Goal: Task Accomplishment & Management: Use online tool/utility

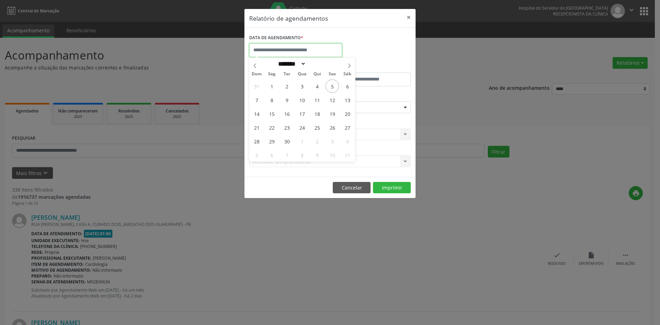
click at [322, 46] on input "text" at bounding box center [295, 50] width 93 height 14
click at [350, 65] on icon at bounding box center [349, 65] width 5 height 5
select select "*"
click at [300, 84] on span "1" at bounding box center [301, 85] width 13 height 13
type input "**********"
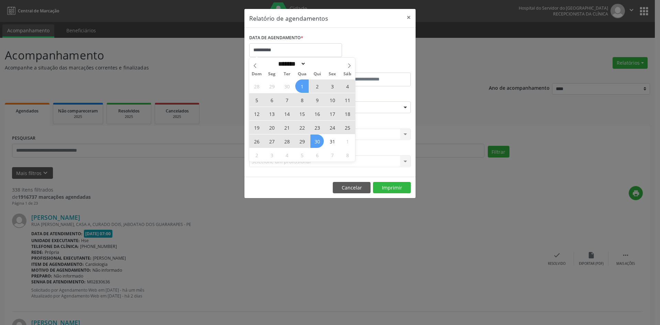
drag, startPoint x: 300, startPoint y: 84, endPoint x: 317, endPoint y: 138, distance: 57.1
click at [317, 138] on div "28 29 30 1 2 3 4 5 6 7 8 9 10 11 12 13 14 15 16 17 18 19 20 21 22 23 24 25 26 2…" at bounding box center [302, 120] width 106 height 82
click at [317, 138] on span "30" at bounding box center [316, 140] width 13 height 13
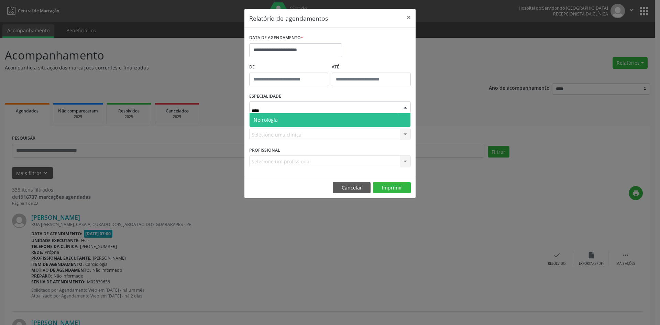
click at [294, 118] on span "Nefrologia" at bounding box center [330, 120] width 161 height 14
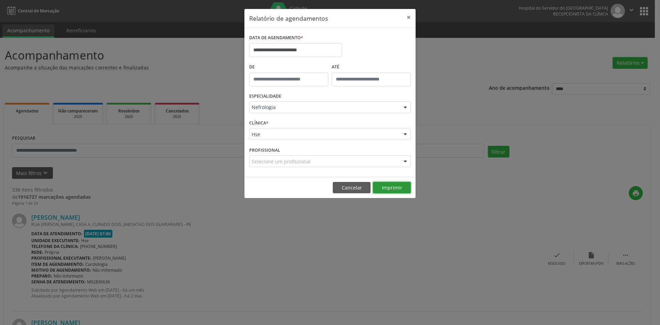
click at [386, 190] on button "Imprimir" at bounding box center [392, 188] width 38 height 12
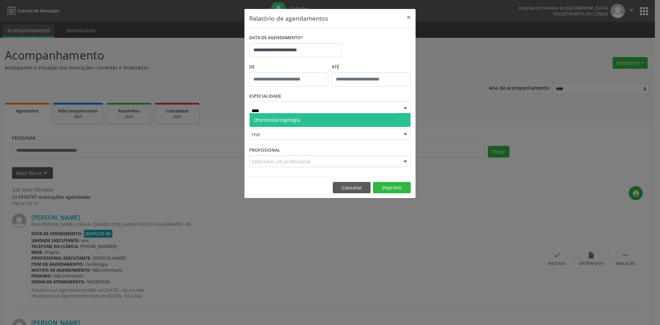
type input "*****"
click at [326, 116] on span "Otorrinolaringologia" at bounding box center [330, 120] width 161 height 14
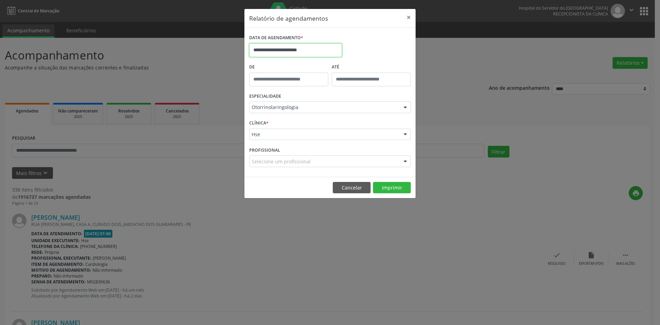
click at [291, 50] on input "**********" at bounding box center [295, 50] width 93 height 14
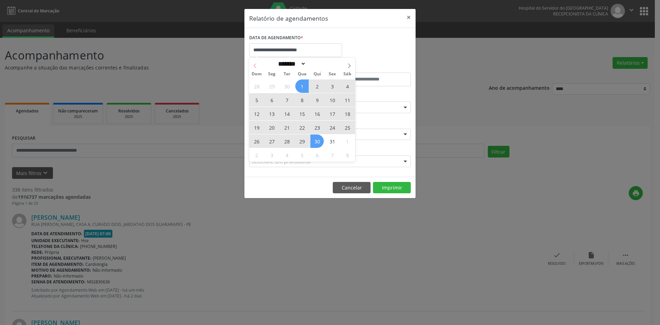
click at [255, 68] on span at bounding box center [255, 64] width 12 height 12
select select "*"
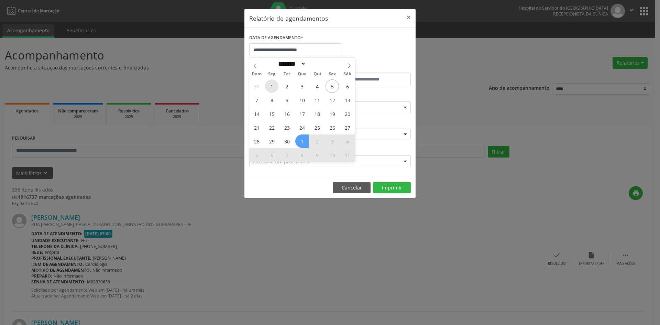
click at [273, 86] on span "1" at bounding box center [271, 85] width 13 height 13
type input "**********"
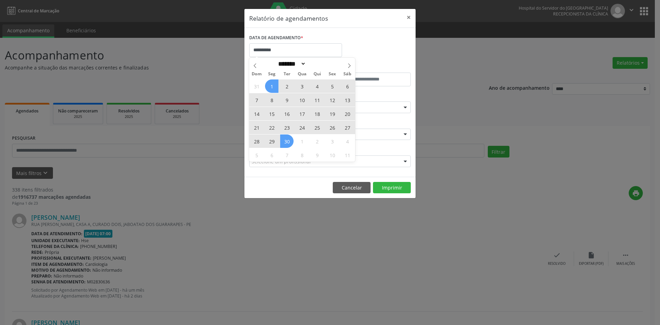
drag, startPoint x: 273, startPoint y: 86, endPoint x: 285, endPoint y: 139, distance: 54.1
click at [285, 139] on div "31 1 2 3 4 5 6 7 8 9 10 11 12 13 14 15 16 17 18 19 20 21 22 23 24 25 26 27 28 2…" at bounding box center [302, 120] width 106 height 82
click at [285, 139] on span "30" at bounding box center [286, 140] width 13 height 13
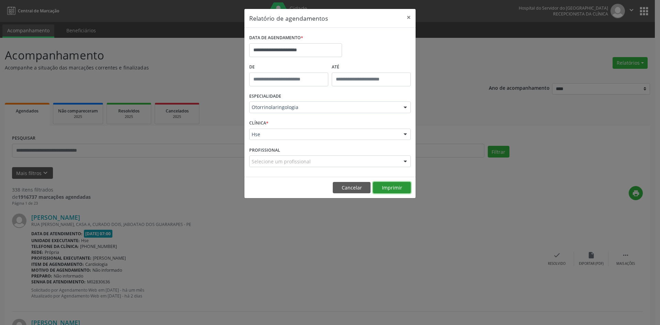
click at [390, 188] on button "Imprimir" at bounding box center [392, 188] width 38 height 12
